Goal: Check status: Check status

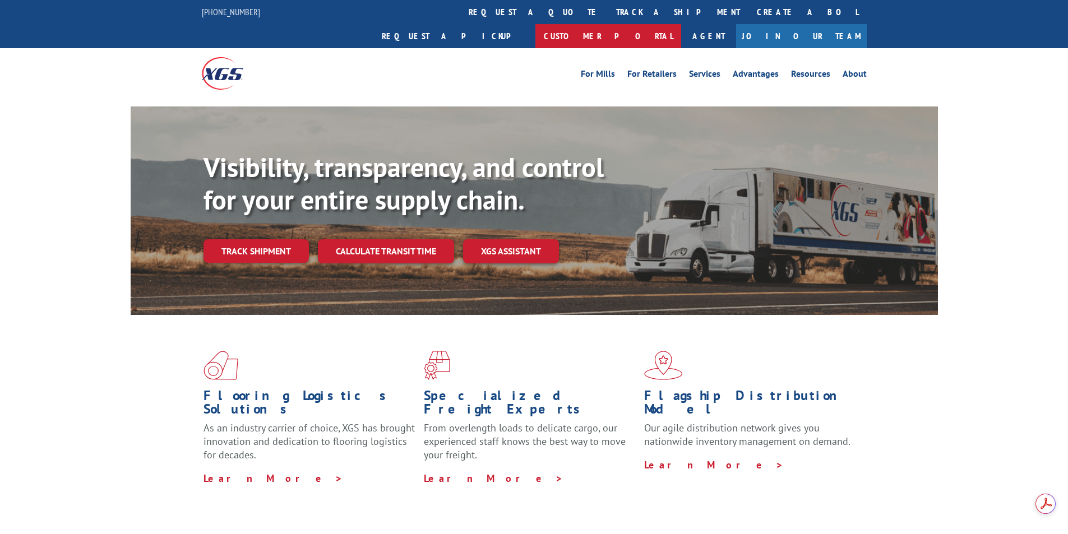
click at [681, 24] on link "Customer Portal" at bounding box center [608, 36] width 146 height 24
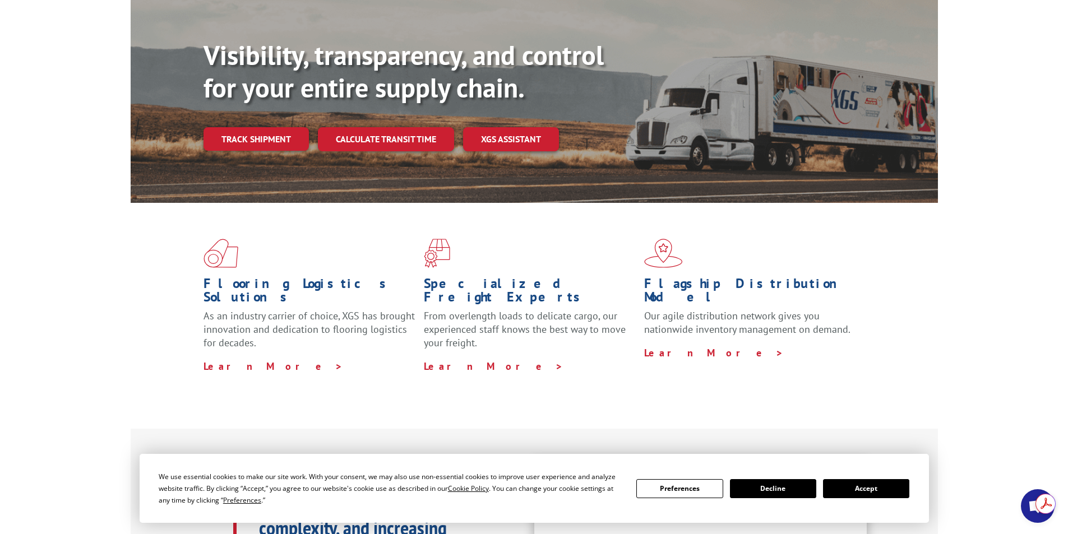
click at [851, 484] on button "Accept" at bounding box center [866, 488] width 86 height 19
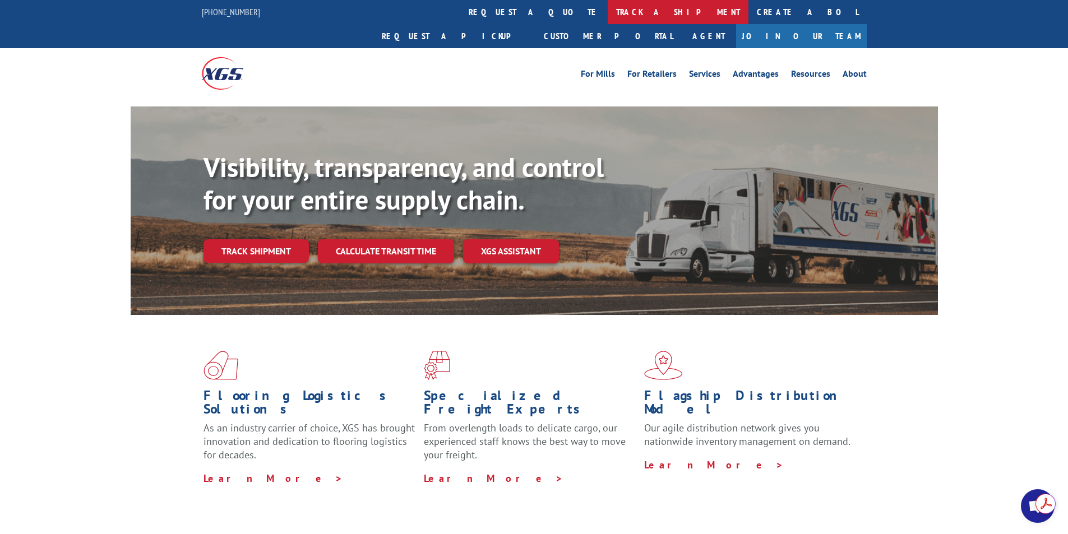
click at [608, 6] on link "track a shipment" at bounding box center [678, 12] width 141 height 24
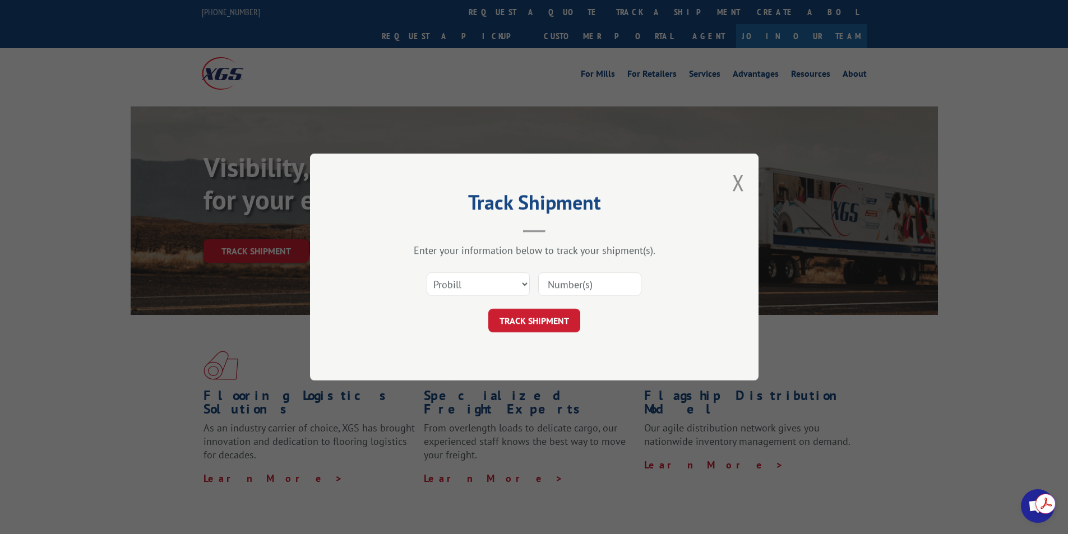
click at [595, 288] on input at bounding box center [589, 284] width 103 height 24
paste input "3392937"
type input "3392937"
click at [555, 325] on button "TRACK SHIPMENT" at bounding box center [534, 321] width 92 height 24
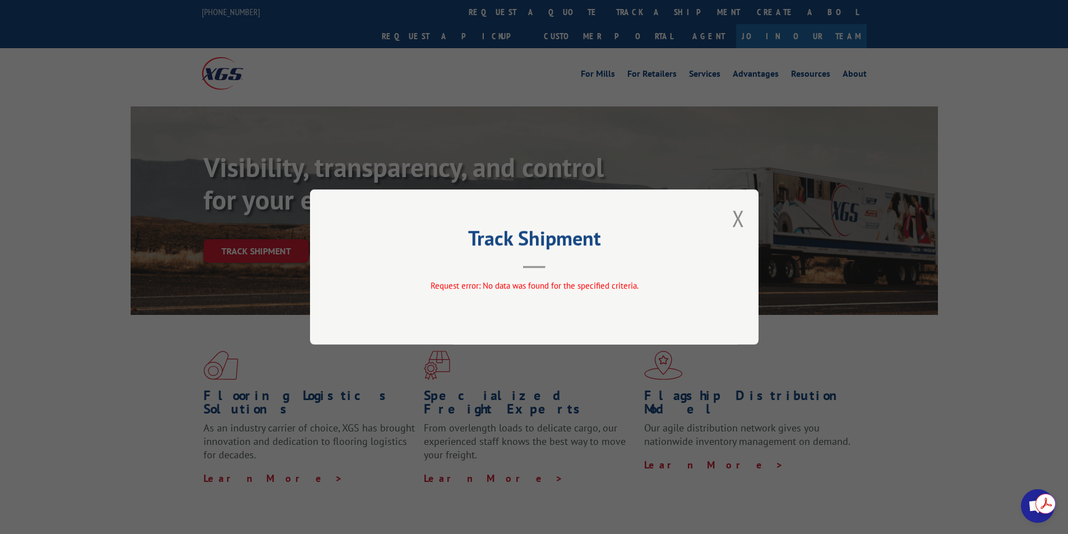
click at [538, 270] on div "Track Shipment Request error: No data was found for the specified criteria." at bounding box center [534, 266] width 448 height 155
click at [733, 218] on button "Close modal" at bounding box center [738, 218] width 12 height 30
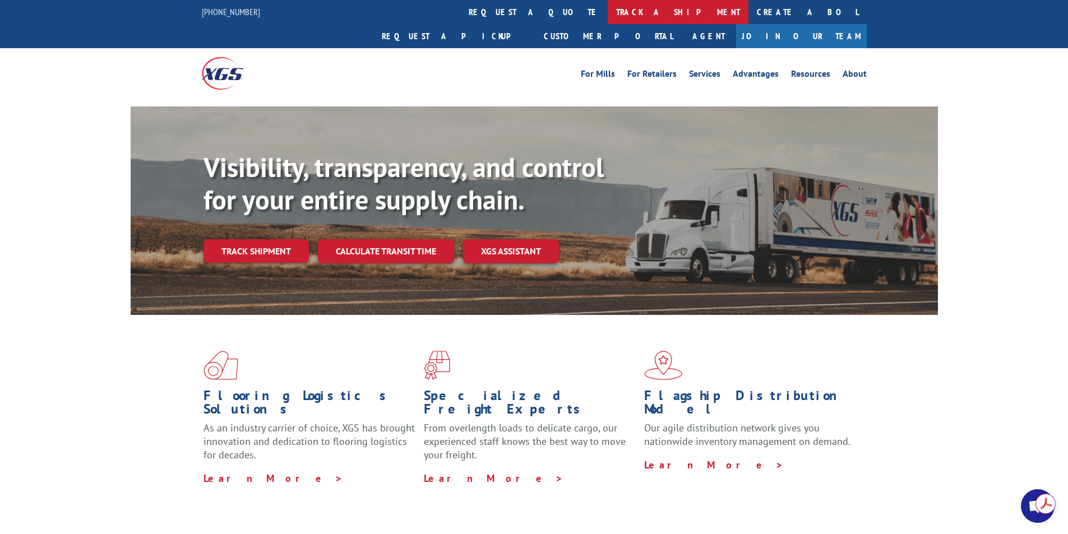
click at [608, 13] on link "track a shipment" at bounding box center [678, 12] width 141 height 24
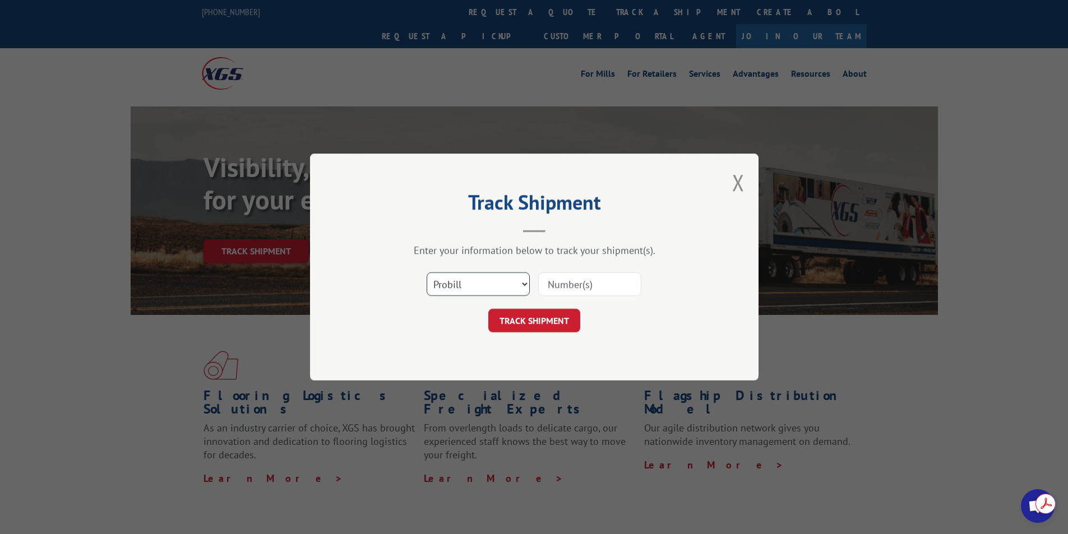
click at [522, 284] on select "Select category... Probill BOL PO" at bounding box center [478, 284] width 103 height 24
select select "bol"
click at [427, 272] on select "Select category... Probill BOL PO" at bounding box center [478, 284] width 103 height 24
click at [579, 286] on input at bounding box center [589, 284] width 103 height 24
paste input "3392937"
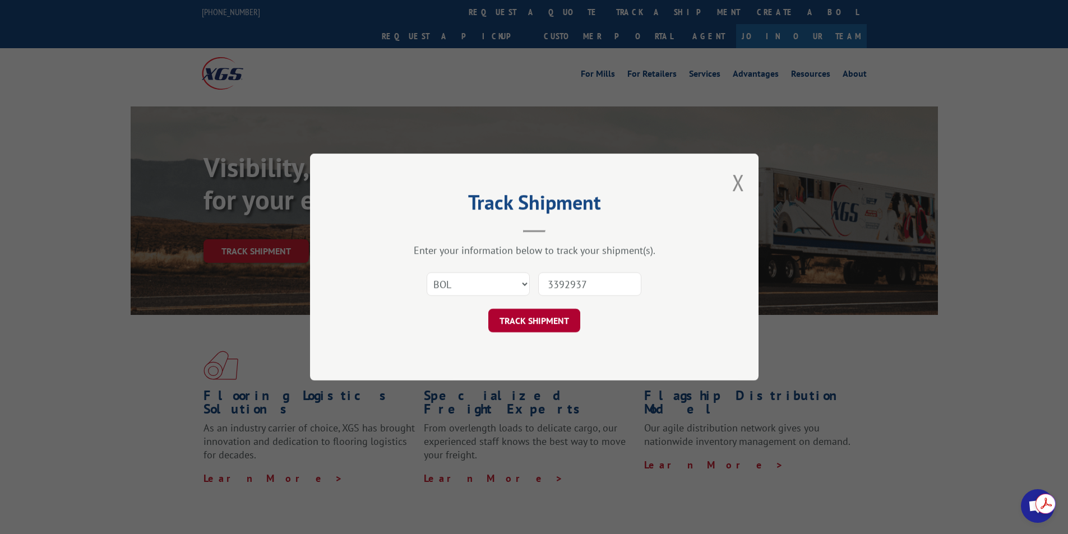
type input "3392937"
click at [537, 322] on button "TRACK SHIPMENT" at bounding box center [534, 321] width 92 height 24
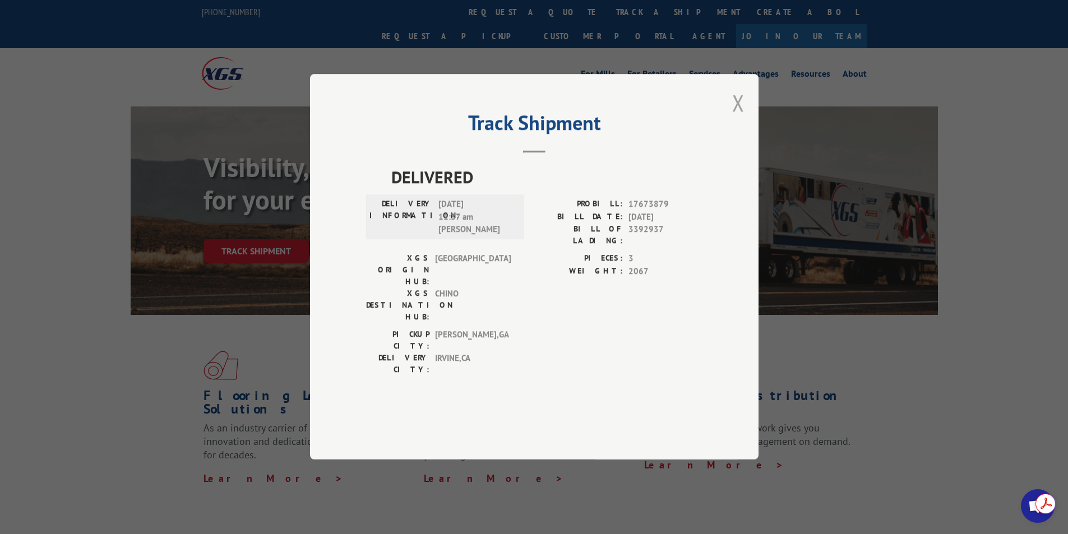
click at [734, 118] on button "Close modal" at bounding box center [738, 103] width 12 height 30
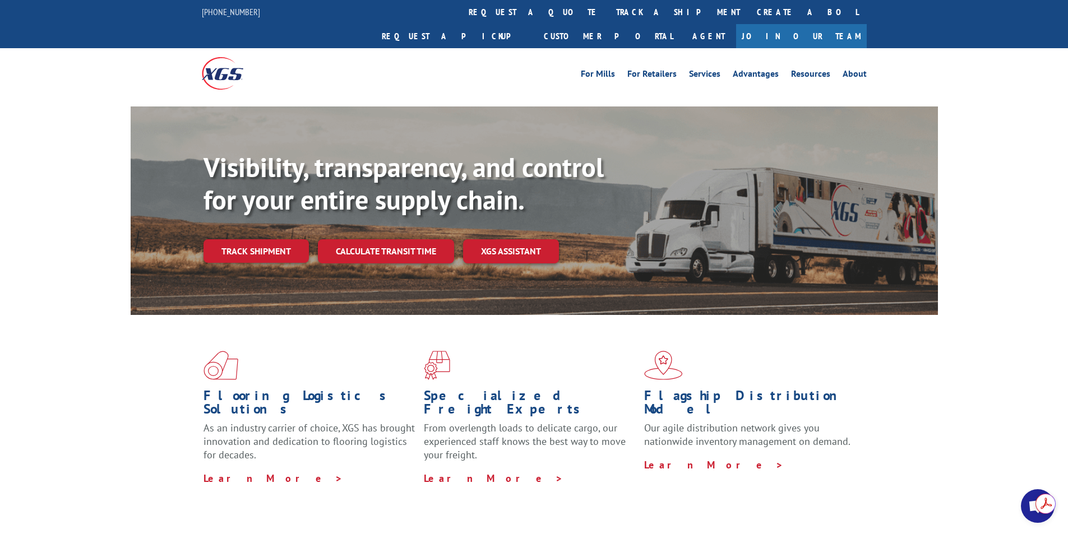
click at [896, 335] on div "Flooring Logistics Solutions As an industry carrier of choice, XGS has brought …" at bounding box center [534, 418] width 807 height 206
